Goal: Task Accomplishment & Management: Manage account settings

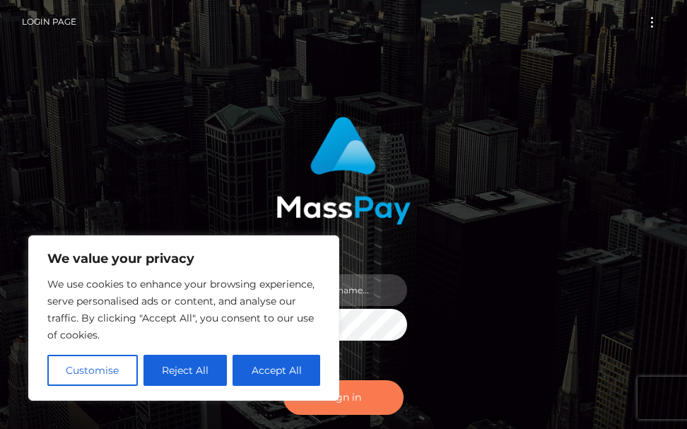
type input "terry.cope2"
click at [367, 398] on button "Sign in" at bounding box center [344, 397] width 120 height 35
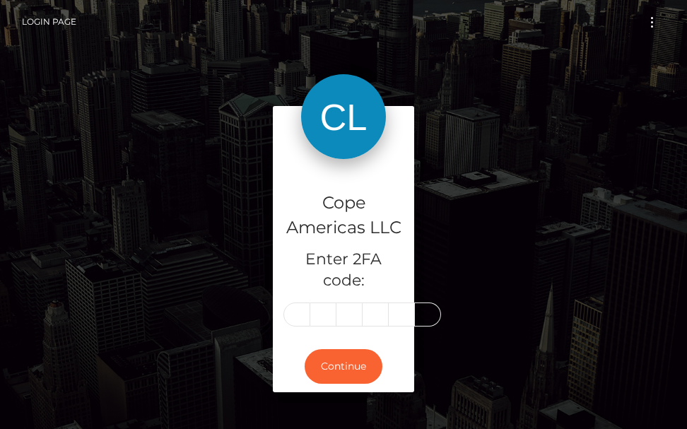
type input "8"
type input "5"
type input "1"
type input "4"
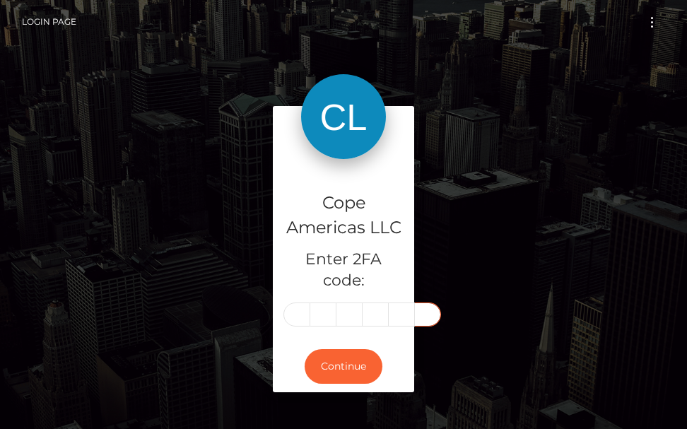
type input "5"
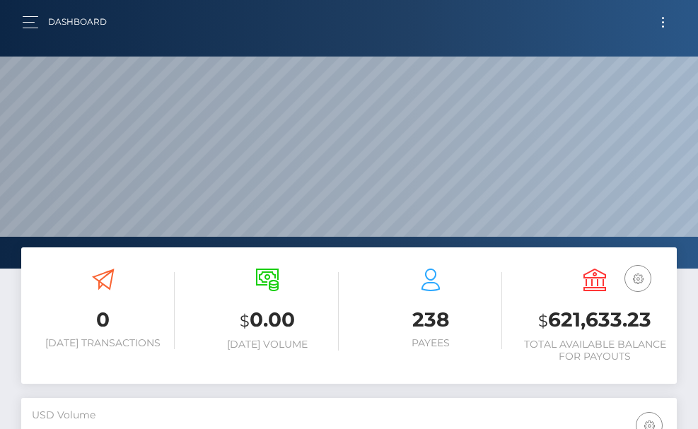
scroll to position [251, 317]
click at [660, 25] on button "Toggle navigation" at bounding box center [663, 22] width 26 height 19
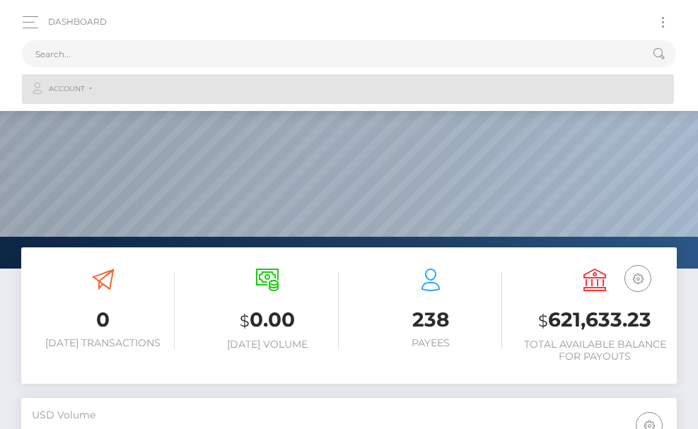
click at [57, 83] on span "Account" at bounding box center [67, 89] width 36 height 13
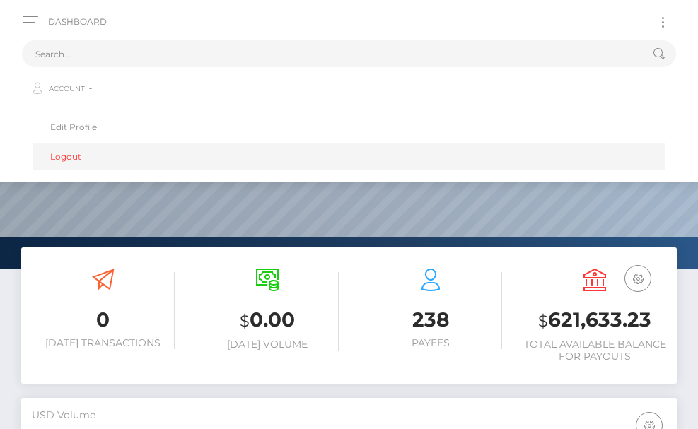
click at [80, 160] on link "Logout" at bounding box center [348, 157] width 631 height 26
